Goal: Transaction & Acquisition: Purchase product/service

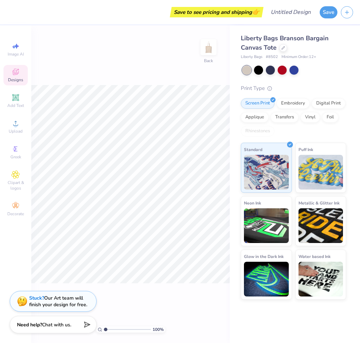
click at [15, 78] on span "Designs" at bounding box center [15, 80] width 15 height 6
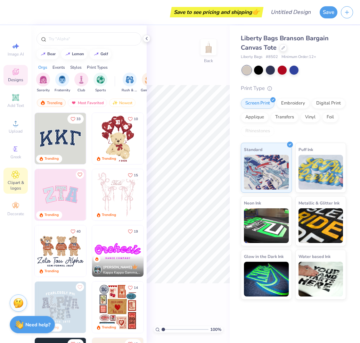
click at [16, 182] on span "Clipart & logos" at bounding box center [15, 185] width 24 height 11
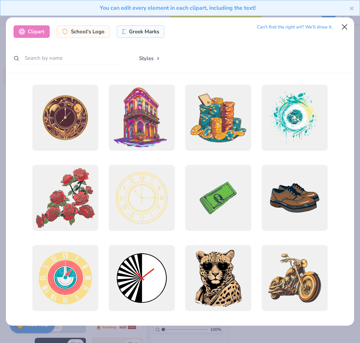
click at [303, 25] on button "Close" at bounding box center [344, 26] width 13 height 13
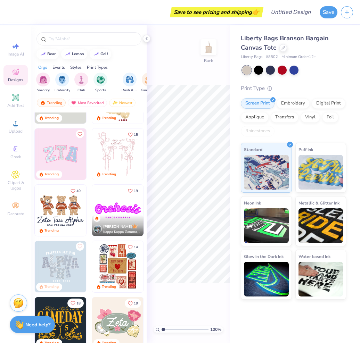
scroll to position [61, 0]
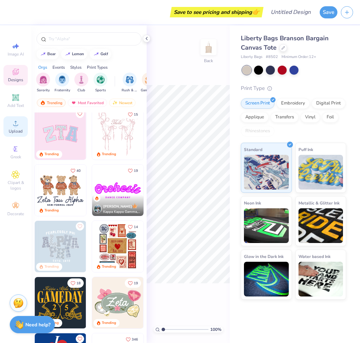
click at [14, 125] on icon at bounding box center [15, 123] width 5 height 5
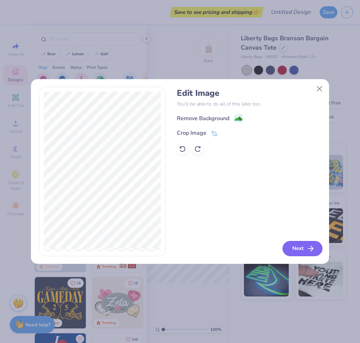
click at [301, 251] on button "Next" at bounding box center [302, 248] width 40 height 15
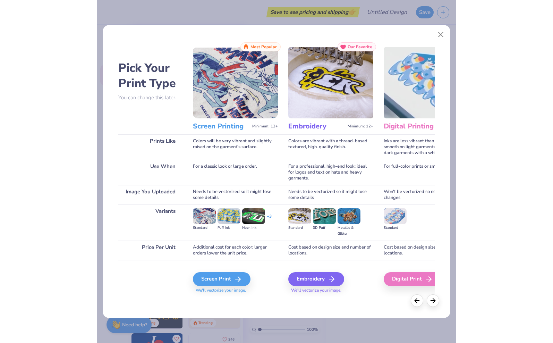
scroll to position [0, 0]
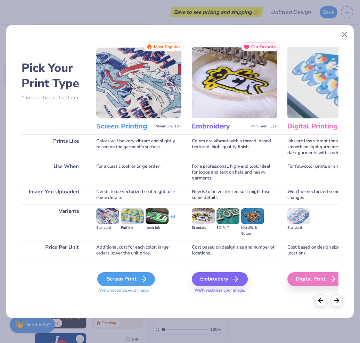
click at [110, 279] on div "Screen Print" at bounding box center [126, 279] width 58 height 14
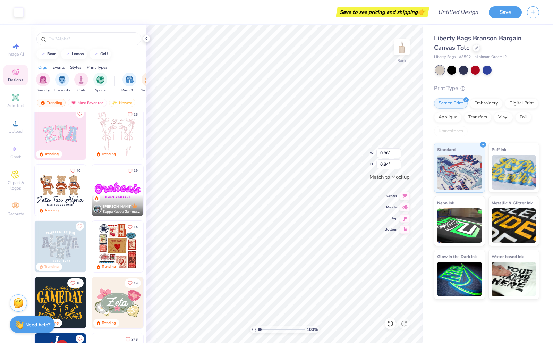
type input "4.99"
type input "4.87"
click at [303, 17] on button "Save" at bounding box center [505, 11] width 33 height 12
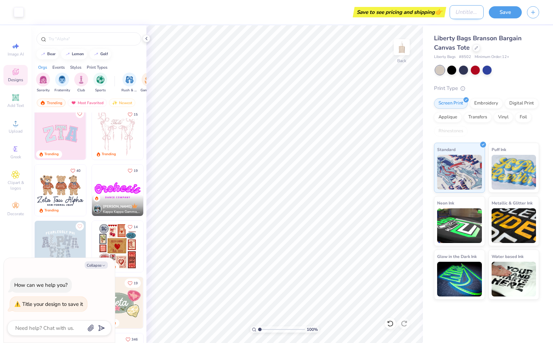
type textarea "x"
click at [303, 11] on input "Design Title" at bounding box center [467, 12] width 34 height 14
type input "W"
type textarea "x"
type input "Wi"
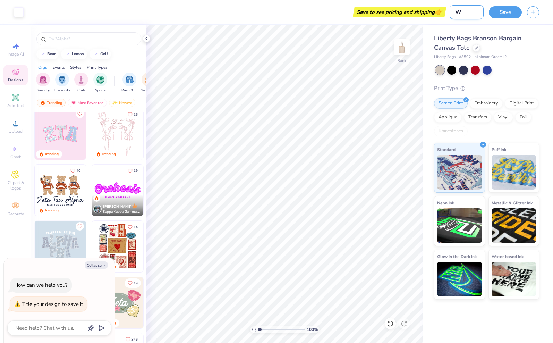
type textarea "x"
type input "Wic"
type textarea "x"
type input "Wics"
type textarea "x"
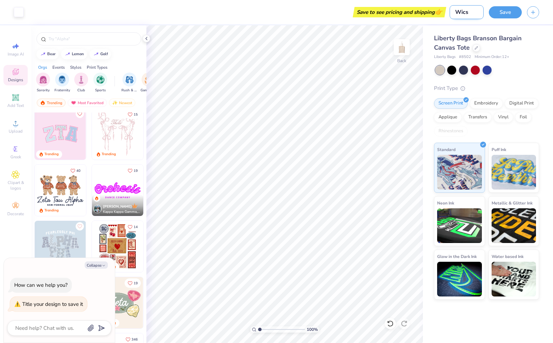
type input "Wics"
type textarea "x"
type input "Wics m"
type textarea "x"
type input "Wics mo"
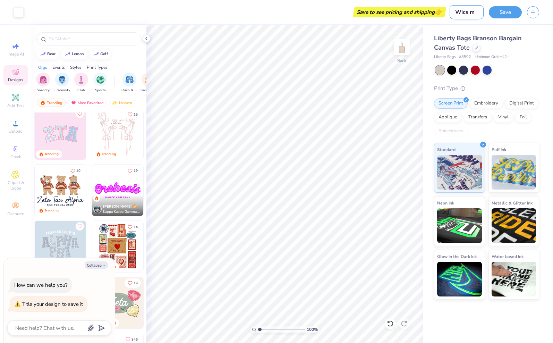
type textarea "x"
type input "Wics moc"
type textarea "x"
type input "Wics mock"
type textarea "x"
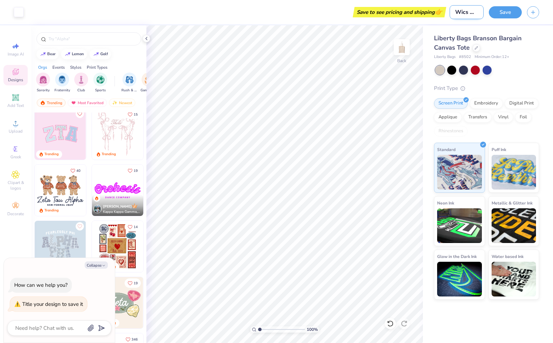
type input "Wics mocku"
type textarea "x"
type input "Wics mockup"
type textarea "x"
type input "Wics mockup"
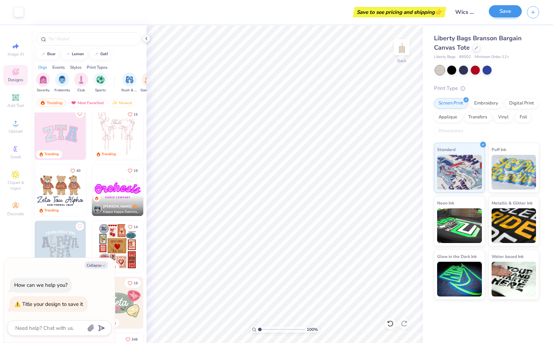
click at [303, 13] on button "Save" at bounding box center [505, 11] width 33 height 12
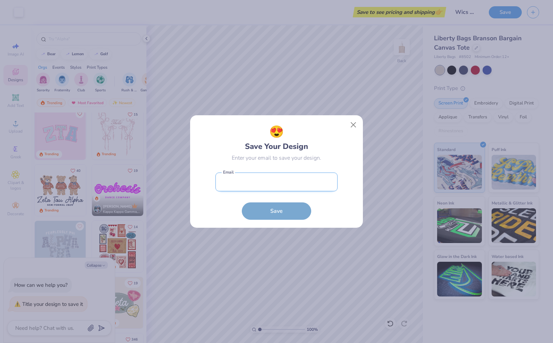
click at [284, 177] on input "email" at bounding box center [277, 182] width 122 height 19
type input "[EMAIL_ADDRESS][DOMAIN_NAME]"
click at [277, 211] on button "Save" at bounding box center [276, 210] width 69 height 17
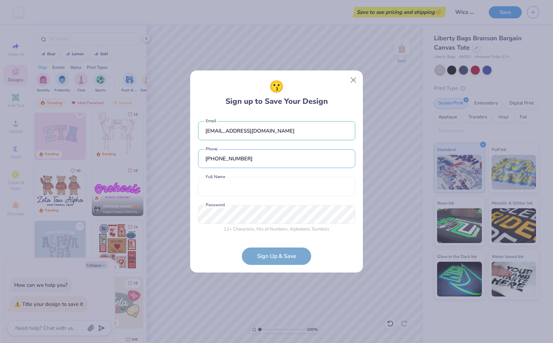
type input "[PHONE_NUMBER]"
click at [260, 198] on div "[EMAIL_ADDRESS][DOMAIN_NAME] Email [PHONE_NUMBER] Phone Full Name is a required…" at bounding box center [276, 175] width 157 height 122
click at [250, 177] on div "[EMAIL_ADDRESS][DOMAIN_NAME] Email [PHONE_NUMBER] Phone Full Name is a required…" at bounding box center [276, 175] width 157 height 122
type input "[PERSON_NAME]"
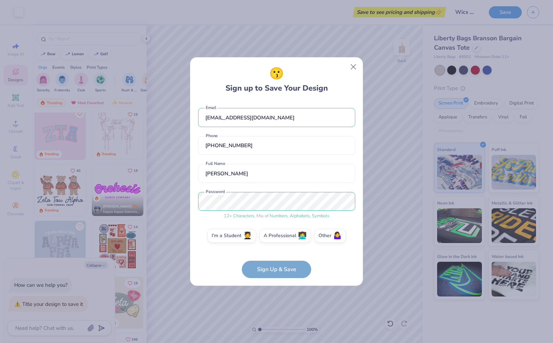
click at [303, 247] on div "[EMAIL_ADDRESS][DOMAIN_NAME] Email [PHONE_NUMBER] Phone [PERSON_NAME] Full Name…" at bounding box center [276, 175] width 157 height 149
click at [237, 240] on label "I'm a Student 🧑‍🎓" at bounding box center [232, 235] width 49 height 14
click at [275, 240] on input "I'm a Student 🧑‍🎓" at bounding box center [277, 237] width 5 height 5
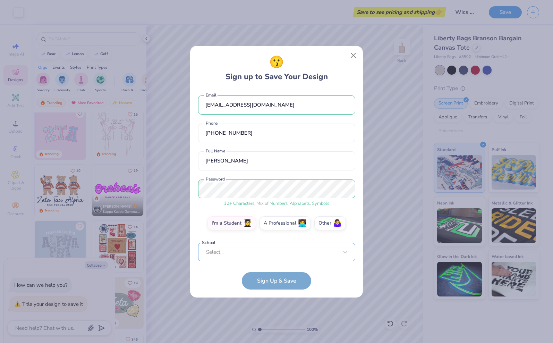
click at [280, 259] on div "Select..." at bounding box center [276, 252] width 157 height 19
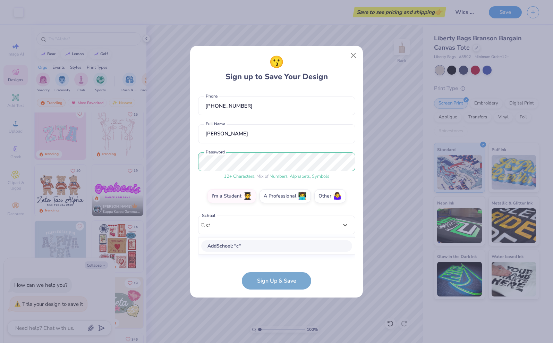
scroll to position [28, 0]
type input "chapel"
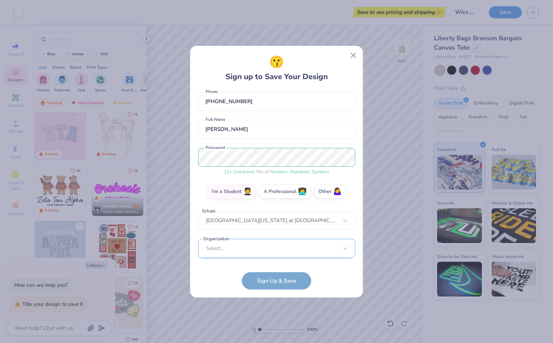
scroll to position [137, 0]
click at [269, 246] on div "Select..." at bounding box center [276, 248] width 157 height 19
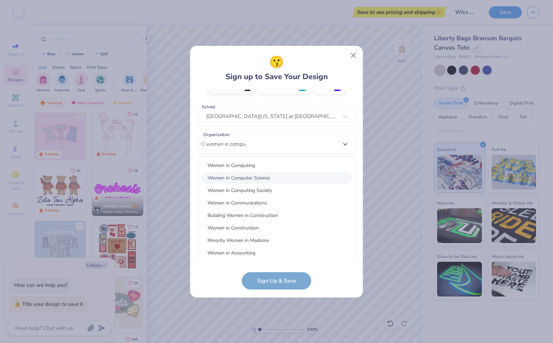
click at [255, 178] on div "Women in Computer Science" at bounding box center [276, 177] width 151 height 11
type input "women in compu"
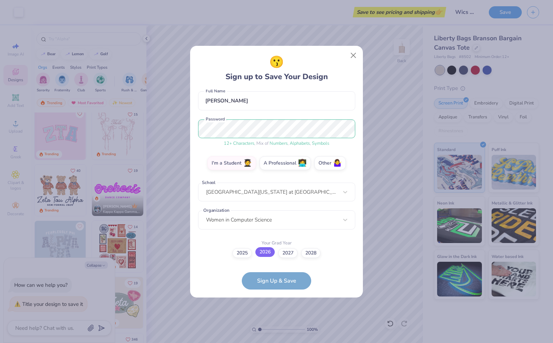
click at [269, 250] on label "2026" at bounding box center [265, 252] width 19 height 10
click at [275, 312] on input "2026" at bounding box center [277, 314] width 5 height 5
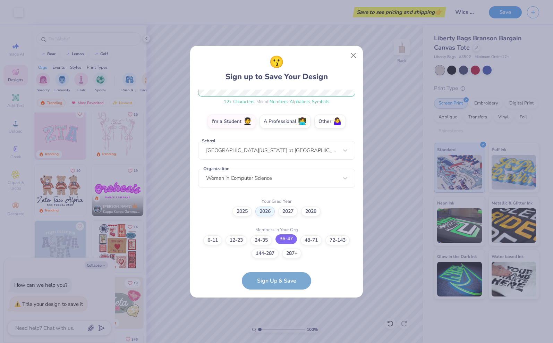
click at [289, 239] on label "36-47" at bounding box center [287, 239] width 22 height 10
click at [279, 343] on input "36-47" at bounding box center [277, 349] width 5 height 5
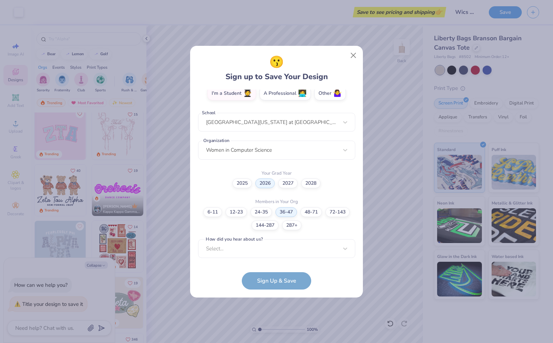
click at [303, 205] on div "Members in Your Org 6-11 12-23 [PHONE_NUMBER] [PHONE_NUMBER] [PHONE_NUMBER]+" at bounding box center [276, 213] width 157 height 33
click at [303, 207] on label "48-71" at bounding box center [312, 211] width 22 height 10
click at [279, 343] on input "48-71" at bounding box center [277, 349] width 5 height 5
click at [299, 249] on div "Select..." at bounding box center [276, 248] width 157 height 19
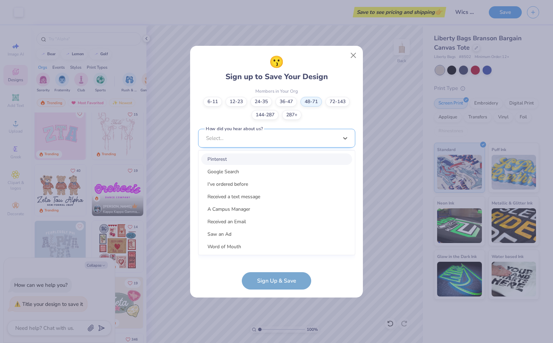
scroll to position [235, 0]
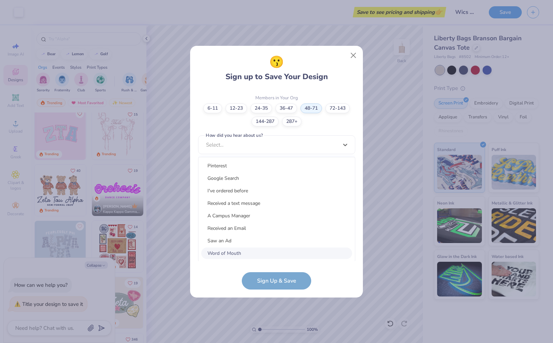
click at [267, 251] on div "Word of Mouth" at bounding box center [276, 253] width 151 height 11
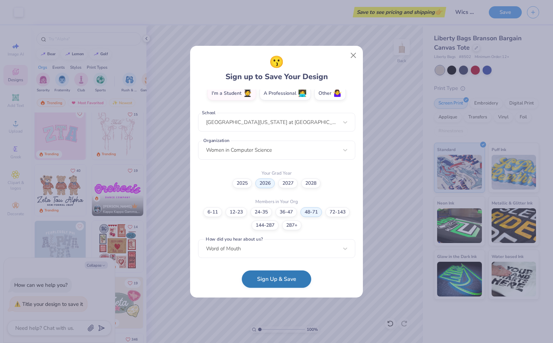
click at [290, 283] on button "Sign Up & Save" at bounding box center [276, 278] width 69 height 17
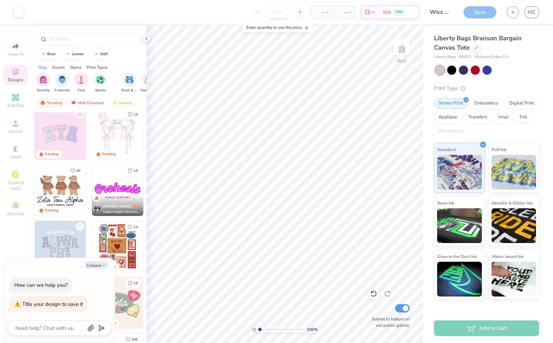
click at [283, 13] on input "number" at bounding box center [278, 12] width 27 height 12
type textarea "x"
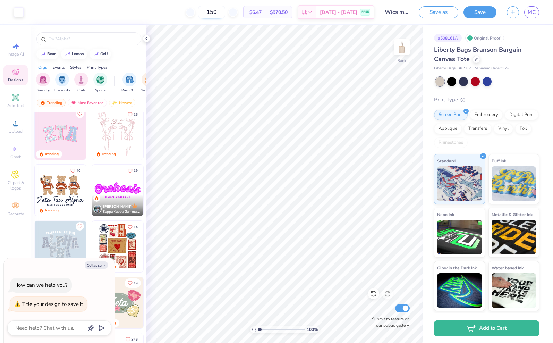
click at [225, 12] on input "150" at bounding box center [211, 12] width 27 height 12
click at [220, 12] on input "200" at bounding box center [207, 12] width 27 height 12
type input "250"
drag, startPoint x: 275, startPoint y: 12, endPoint x: 302, endPoint y: 12, distance: 27.1
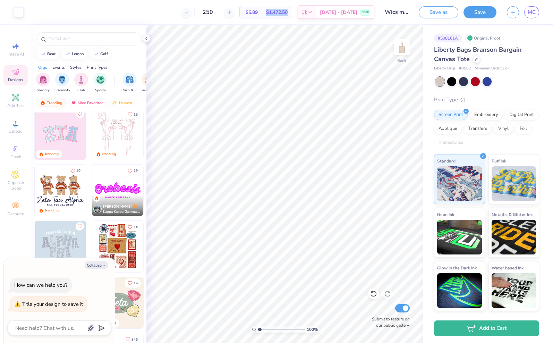
click at [292, 12] on div "$1,472.50 Total" at bounding box center [277, 12] width 30 height 12
copy span "$1,472.50"
click at [102, 266] on icon "button" at bounding box center [104, 266] width 4 height 4
type textarea "x"
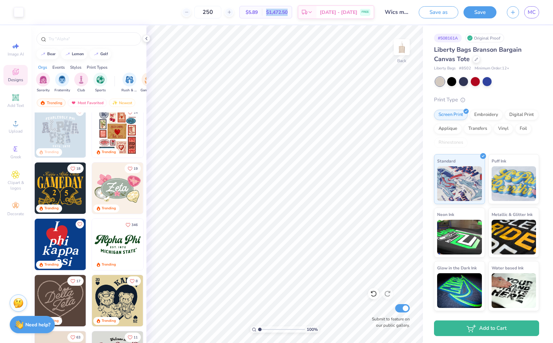
scroll to position [181, 0]
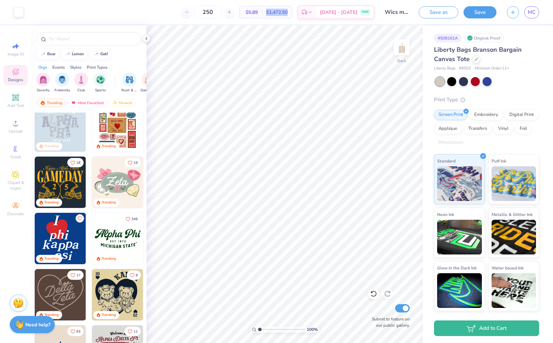
click at [64, 237] on img at bounding box center [60, 238] width 51 height 51
type input "4.99"
type input "4.87"
click at [47, 292] on img at bounding box center [60, 294] width 51 height 51
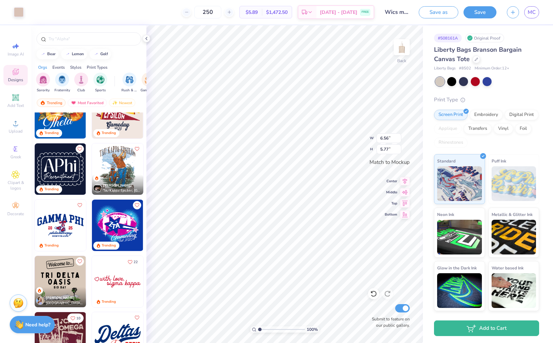
scroll to position [390, 0]
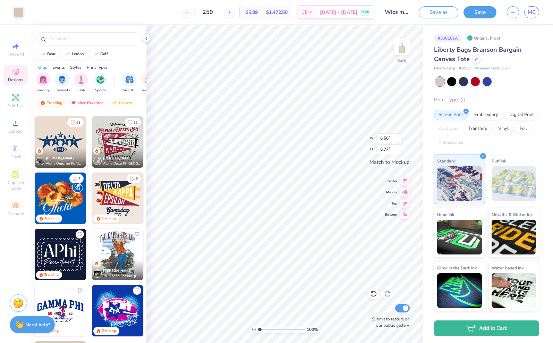
click at [59, 193] on img at bounding box center [60, 198] width 51 height 51
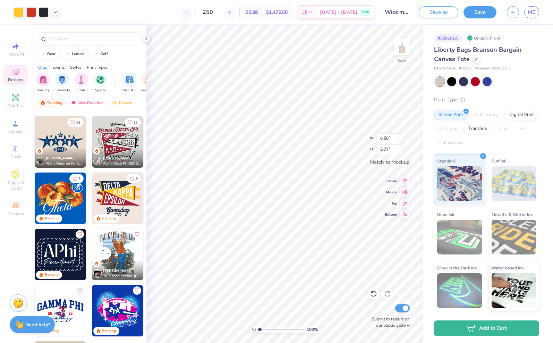
type input "9.79"
type input "7.20"
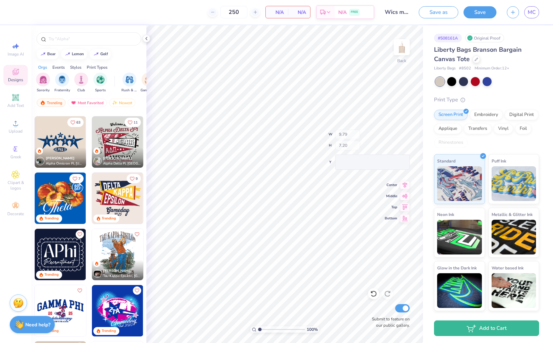
type input "6.56"
type input "5.77"
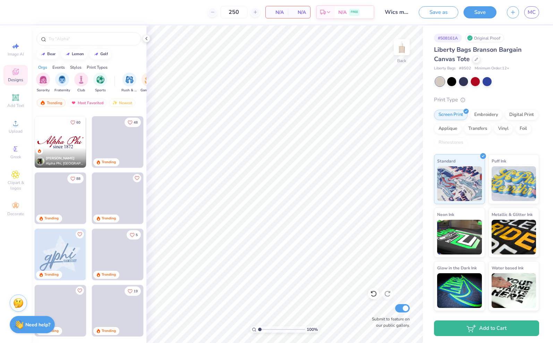
scroll to position [1131, 0]
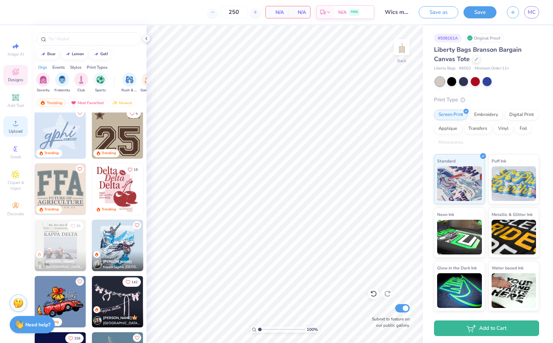
click at [14, 122] on icon at bounding box center [15, 123] width 8 height 8
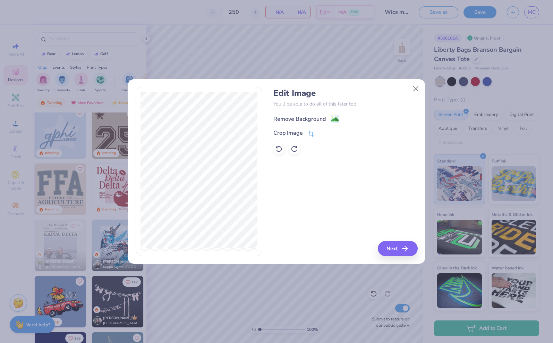
click at [289, 118] on div "Remove Background" at bounding box center [300, 119] width 52 height 8
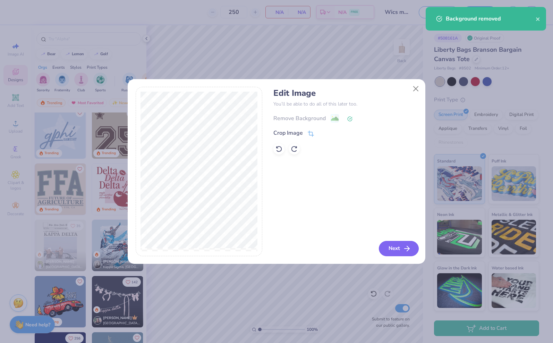
click at [303, 249] on button "Next" at bounding box center [399, 248] width 40 height 15
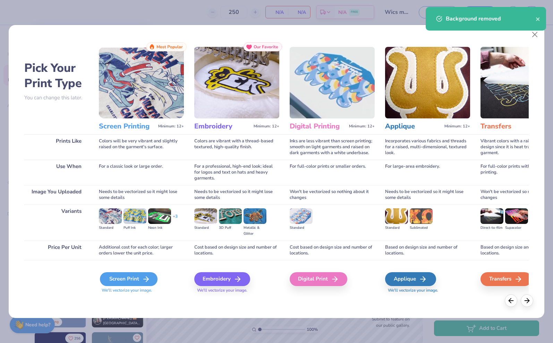
click at [126, 283] on div "Screen Print" at bounding box center [129, 279] width 58 height 14
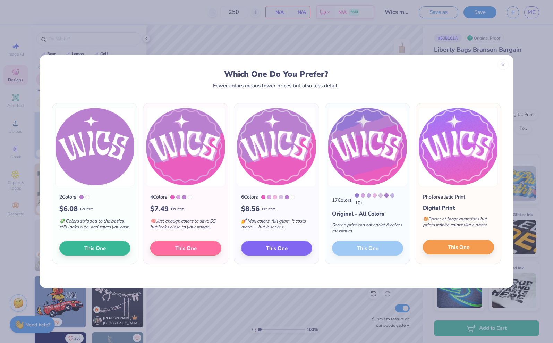
click at [303, 251] on span "This One" at bounding box center [459, 247] width 22 height 8
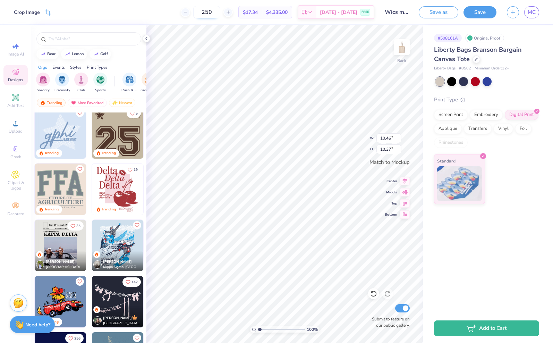
click at [217, 11] on input "250" at bounding box center [206, 12] width 27 height 12
click at [258, 12] on span "$17.81" at bounding box center [250, 12] width 15 height 7
click at [220, 11] on input "150" at bounding box center [206, 12] width 27 height 12
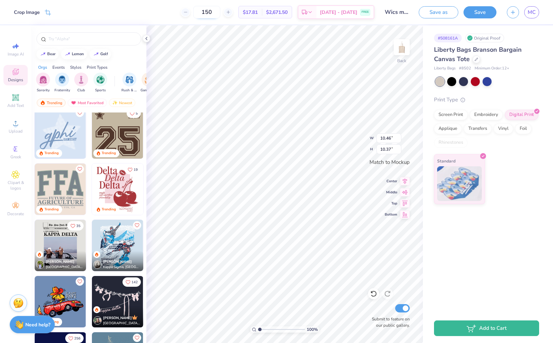
click at [219, 11] on input "150" at bounding box center [206, 12] width 27 height 12
click at [213, 12] on input "200" at bounding box center [206, 12] width 27 height 12
type input "150"
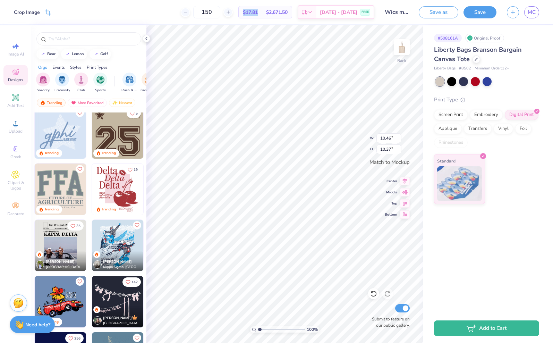
drag, startPoint x: 266, startPoint y: 12, endPoint x: 250, endPoint y: 13, distance: 16.3
click at [250, 13] on div "$17.81 Per Item" at bounding box center [250, 12] width 23 height 12
